Goal: Task Accomplishment & Management: Manage account settings

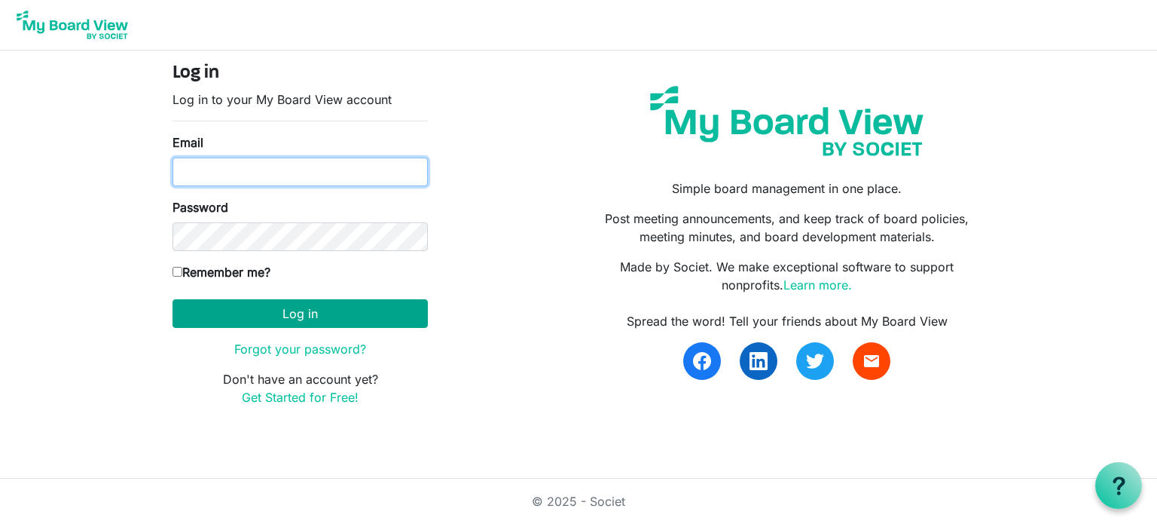
type input "kafraley@advancechc.org"
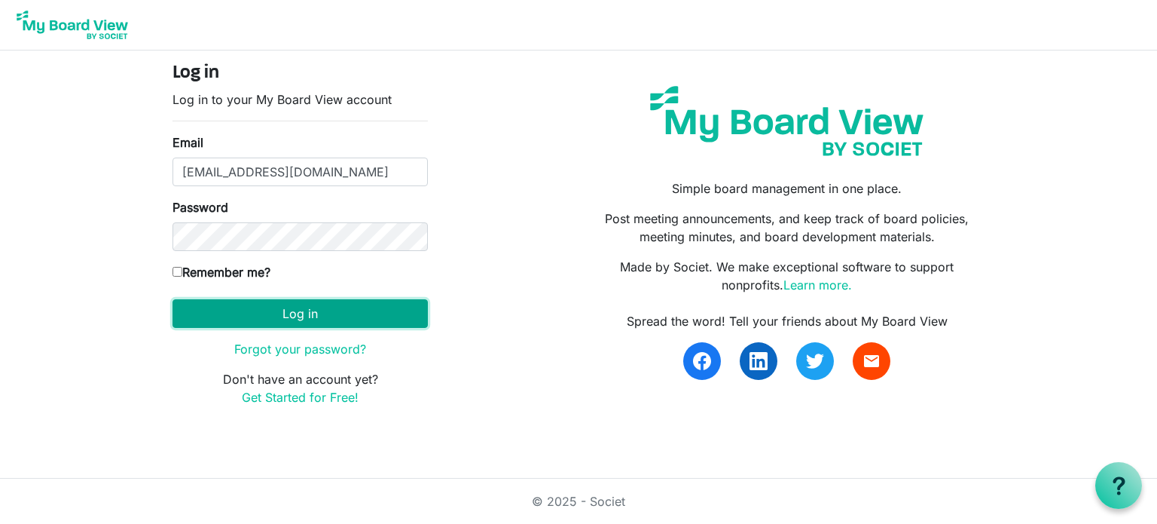
click at [289, 315] on button "Log in" at bounding box center [300, 313] width 255 height 29
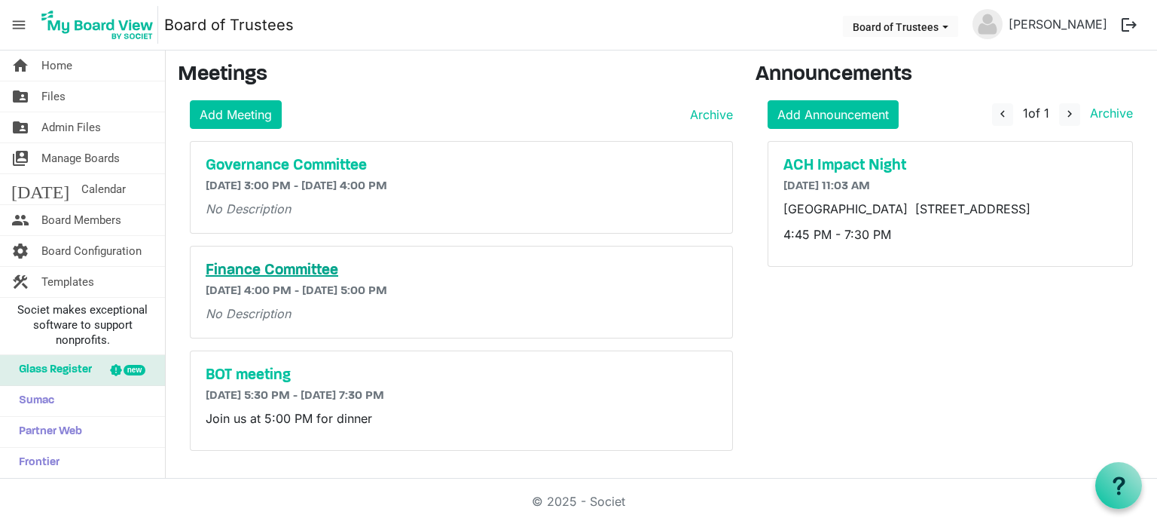
click at [272, 268] on h5 "Finance Committee" at bounding box center [461, 270] width 511 height 18
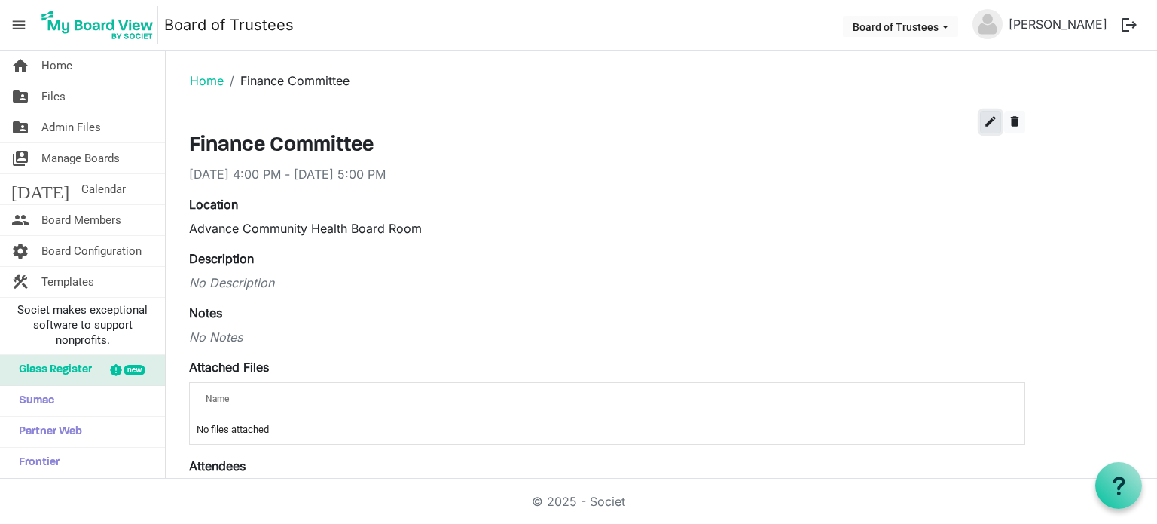
click at [989, 126] on span "edit" at bounding box center [991, 122] width 14 height 14
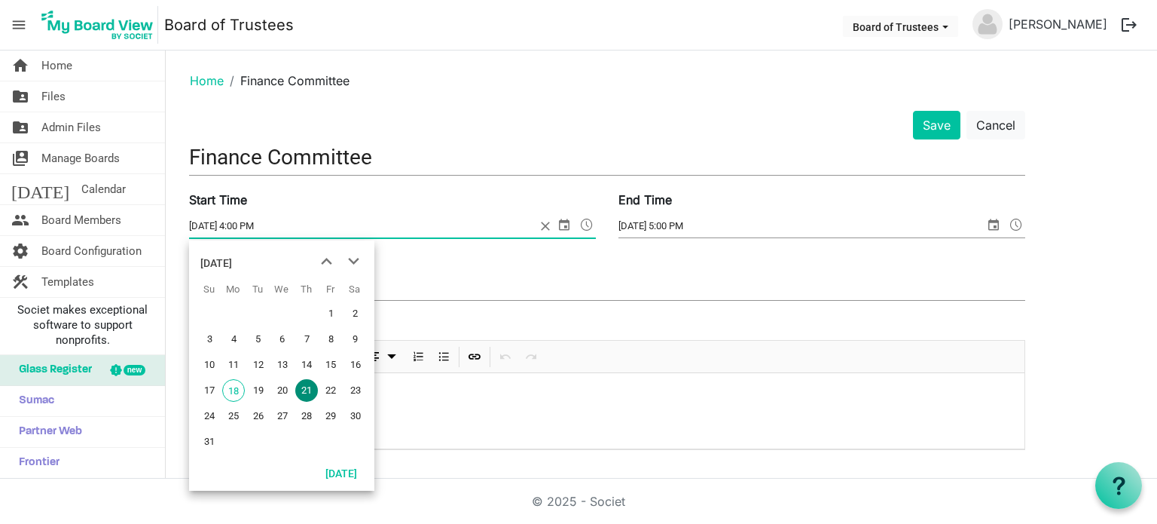
click at [564, 224] on span "select" at bounding box center [564, 225] width 18 height 20
click at [231, 418] on span "25" at bounding box center [233, 416] width 23 height 23
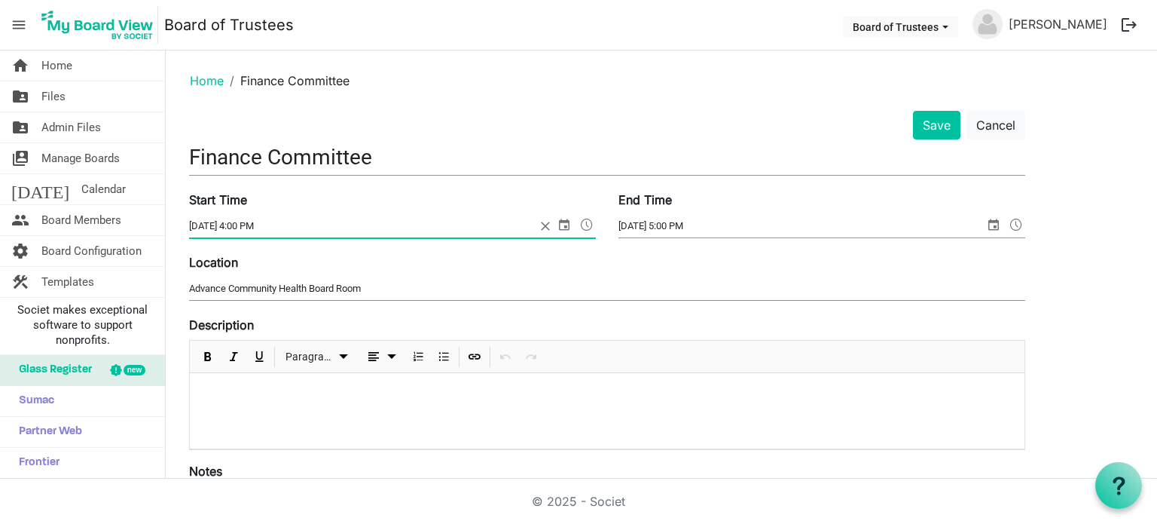
click at [251, 225] on input "8/25/2025 4:00 PM" at bounding box center [362, 226] width 347 height 23
type input "8/25/2025 4:30 PM"
click at [990, 225] on span "select" at bounding box center [994, 225] width 18 height 20
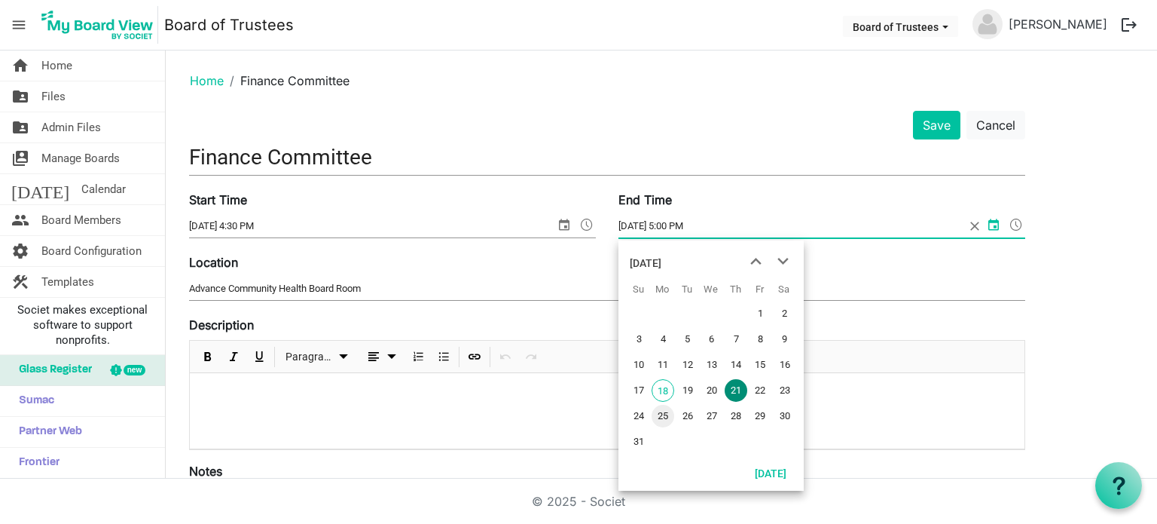
click at [667, 417] on span "25" at bounding box center [663, 416] width 23 height 23
type input "8/25/2025 5:00 PM"
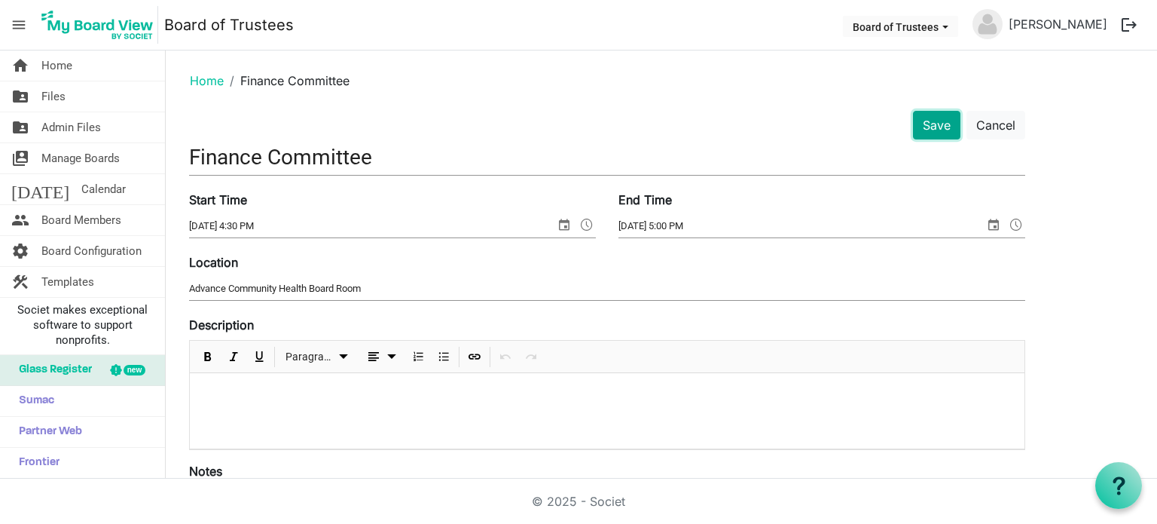
click at [937, 126] on button "Save" at bounding box center [936, 125] width 47 height 29
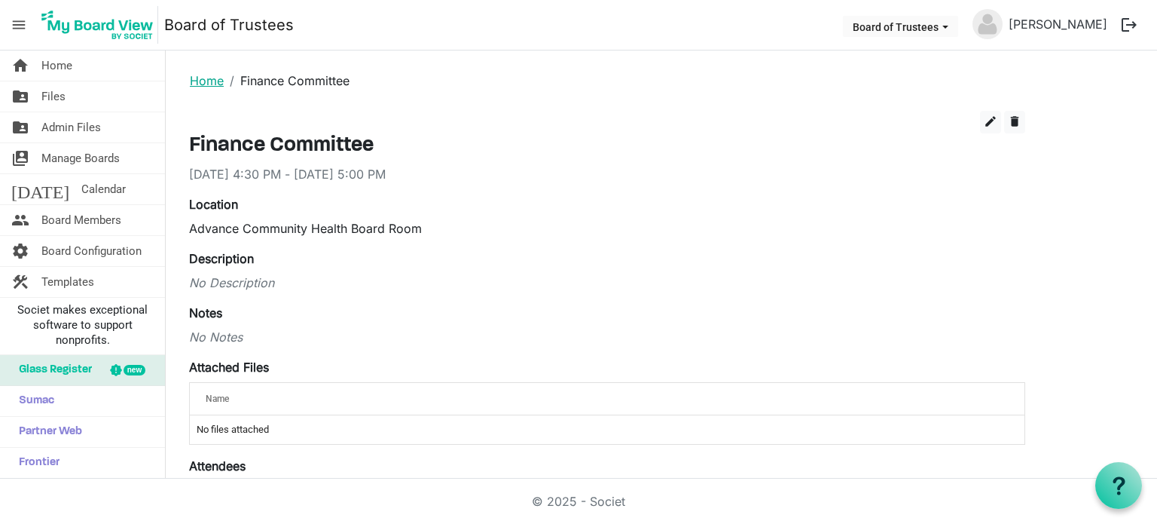
click at [202, 80] on link "Home" at bounding box center [207, 80] width 34 height 15
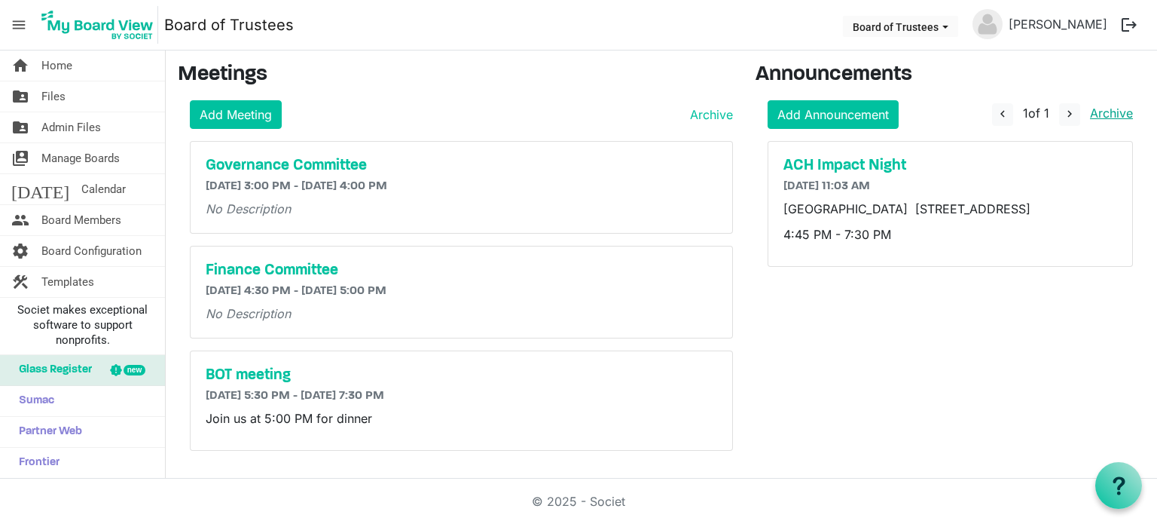
click at [1109, 114] on link "Archive" at bounding box center [1108, 112] width 49 height 15
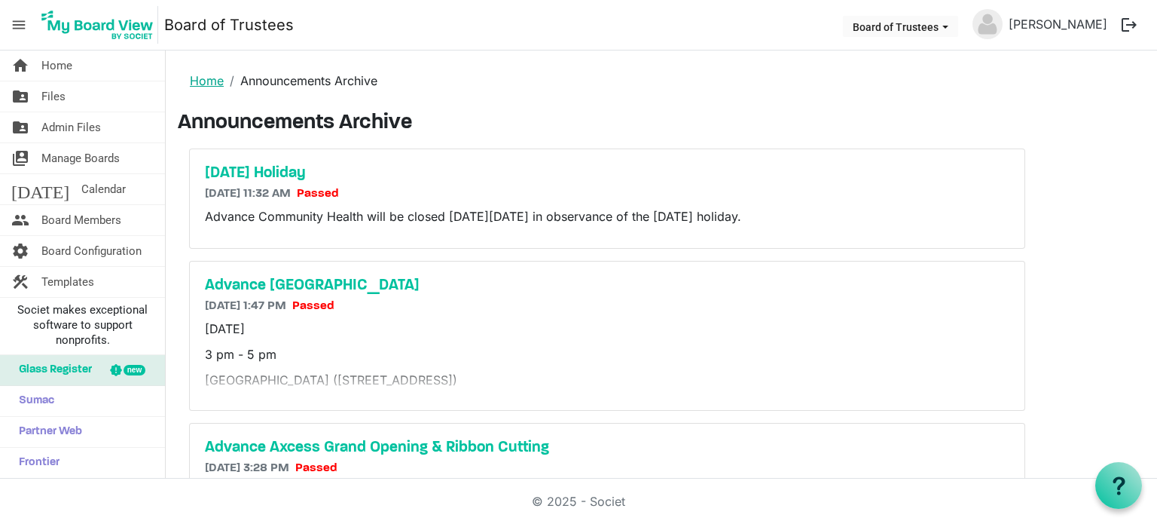
click at [203, 77] on link "Home" at bounding box center [207, 80] width 34 height 15
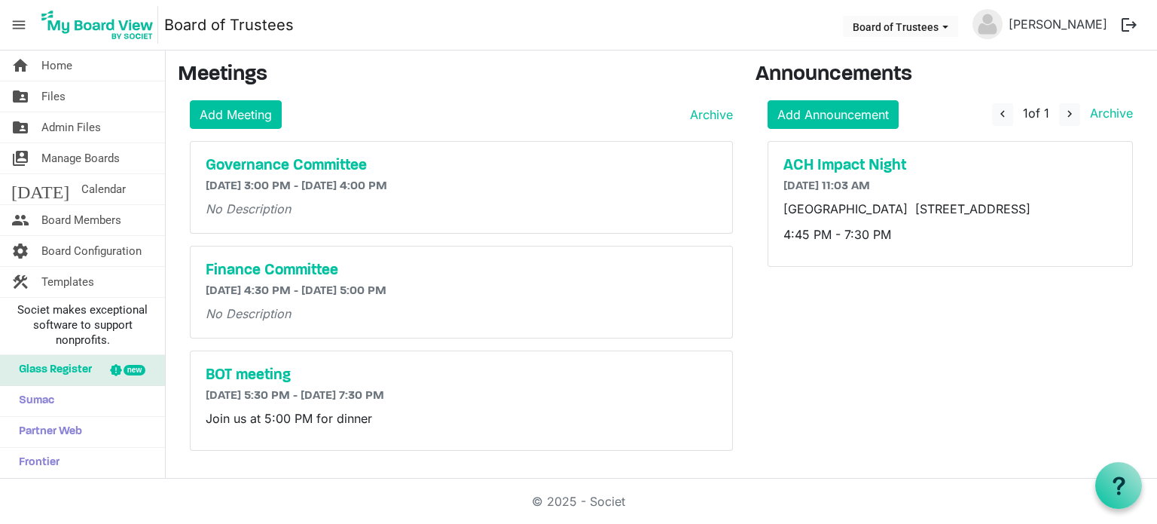
click at [1128, 23] on button "logout" at bounding box center [1129, 25] width 32 height 32
